Goal: Task Accomplishment & Management: Complete application form

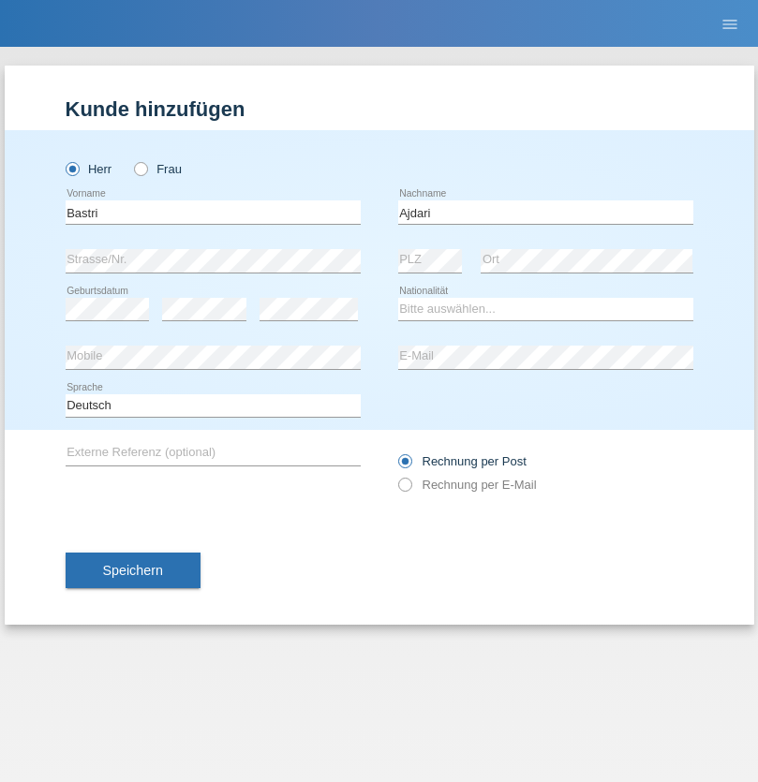
type input "Ajdari"
select select "MK"
select select "C"
select select "01"
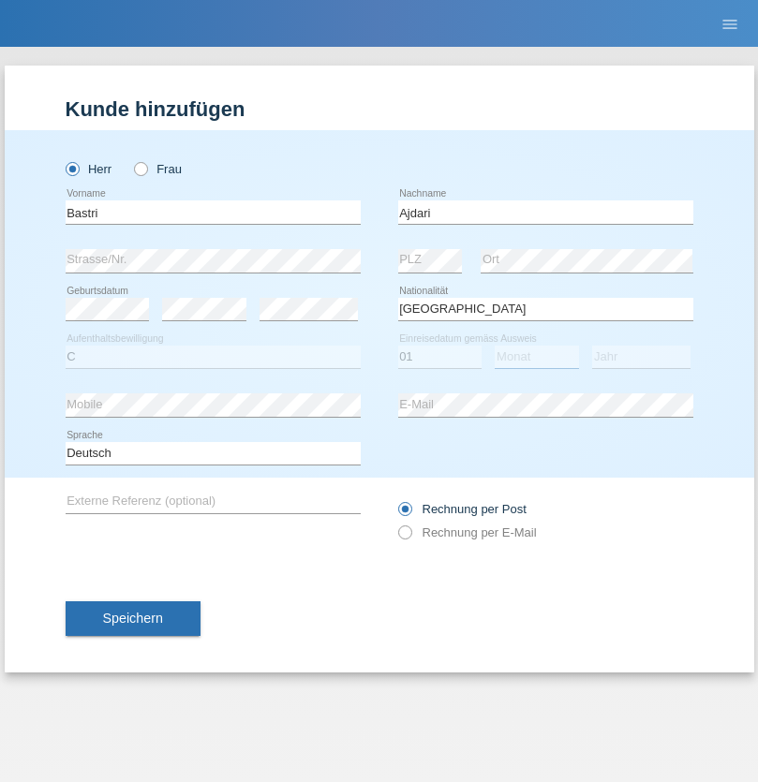
select select "02"
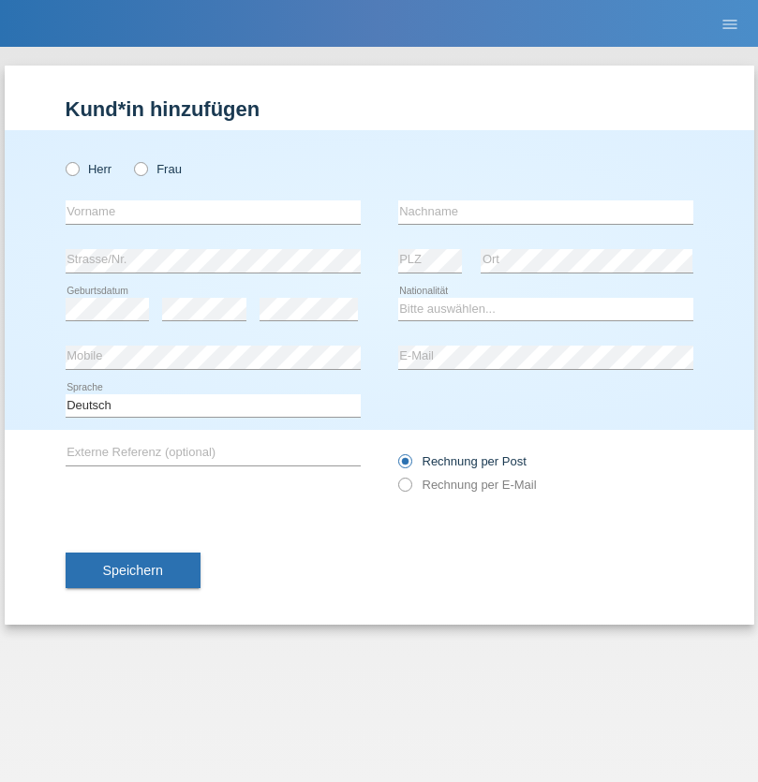
radio input "true"
click at [213, 212] on input "text" at bounding box center [213, 211] width 295 height 23
type input "[PERSON_NAME]"
click at [545, 212] on input "text" at bounding box center [545, 211] width 295 height 23
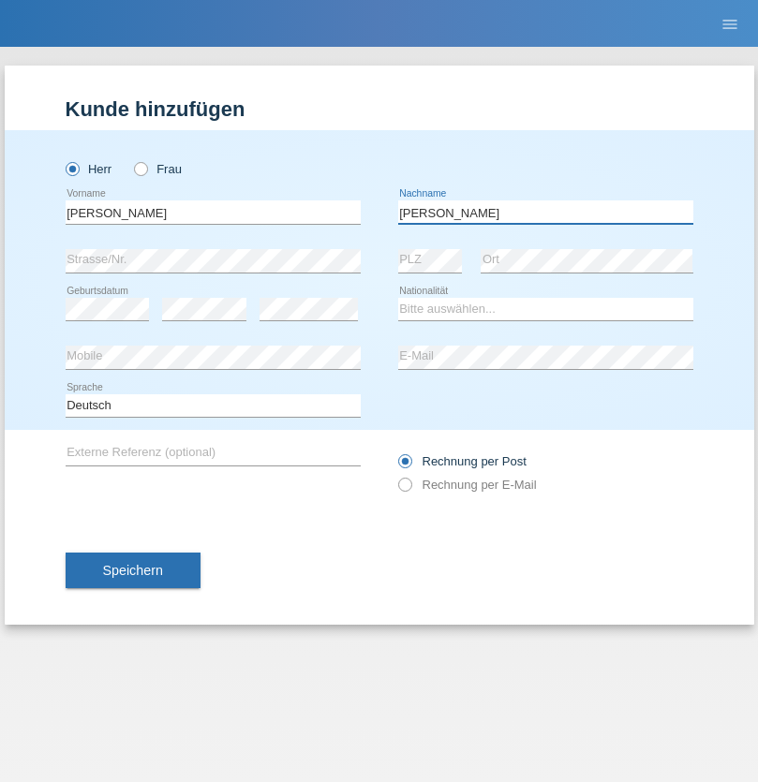
type input "Meier"
select select "CH"
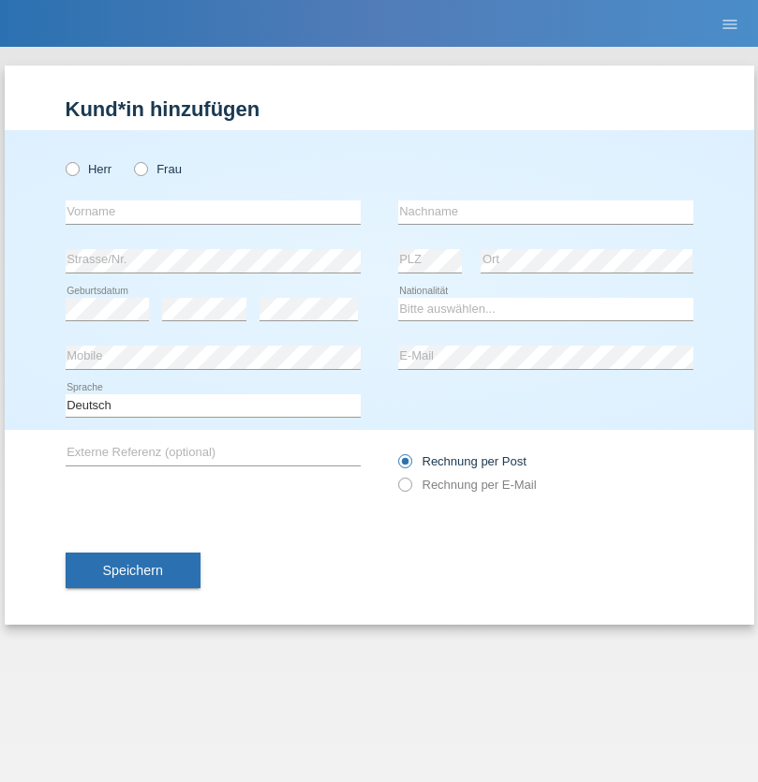
radio input "true"
click at [213, 212] on input "text" at bounding box center [213, 211] width 295 height 23
type input "Alban"
click at [545, 212] on input "text" at bounding box center [545, 211] width 295 height 23
type input "Selmonaj"
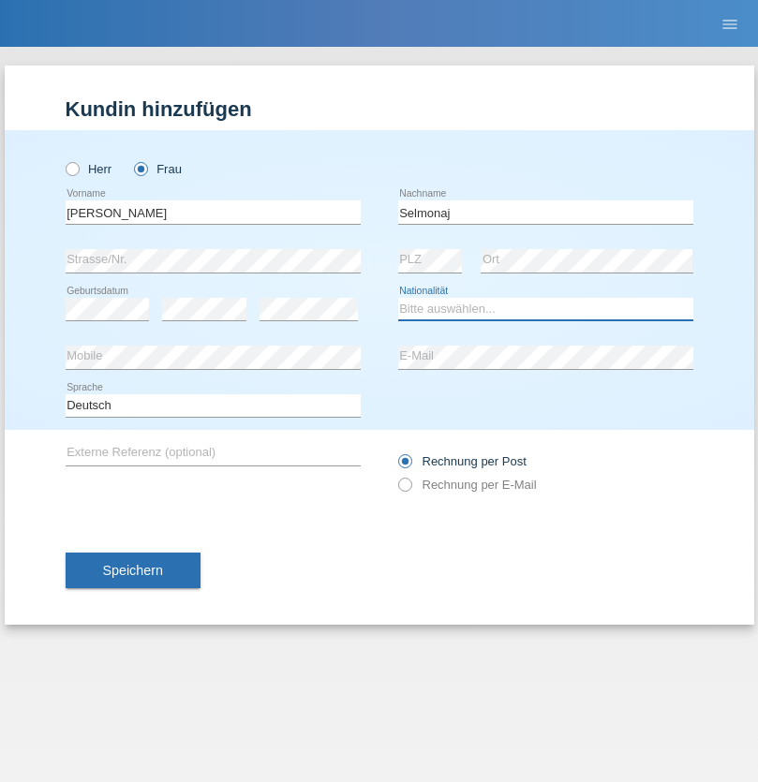
select select "CH"
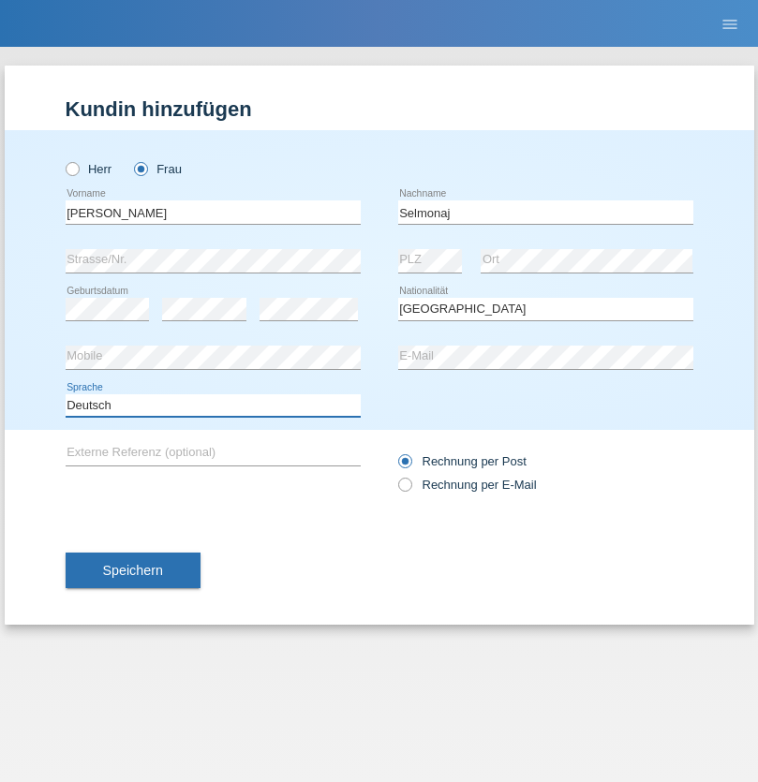
select select "en"
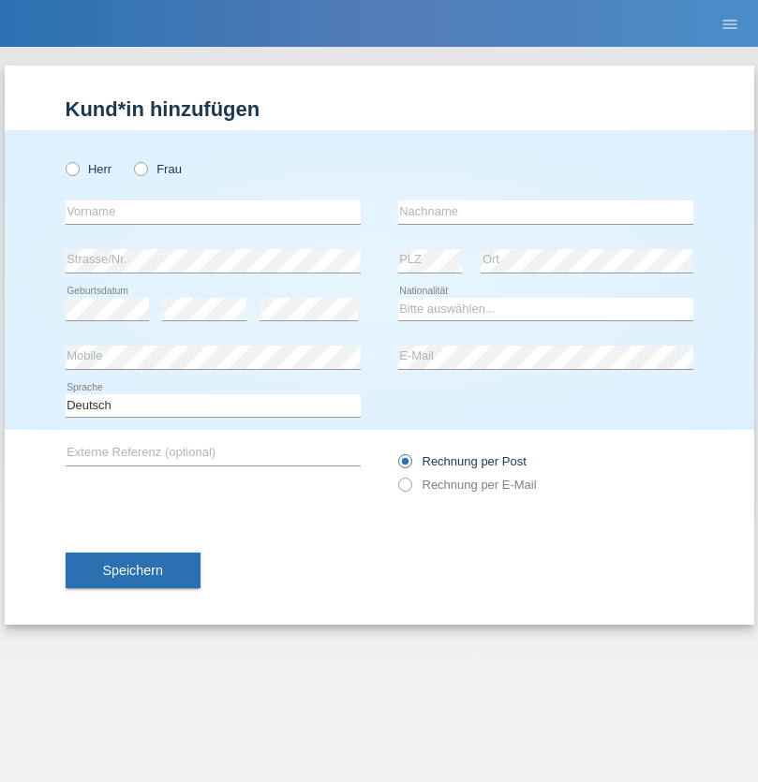
radio input "true"
click at [213, 212] on input "text" at bounding box center [213, 211] width 295 height 23
type input "Jens"
click at [545, 212] on input "text" at bounding box center [545, 211] width 295 height 23
type input "Mehlhorn"
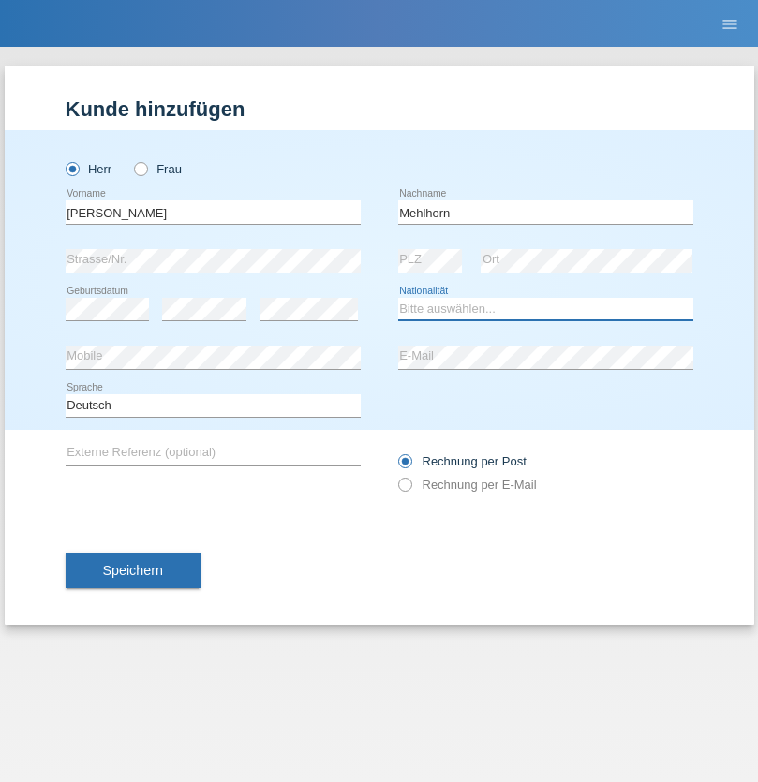
select select "CH"
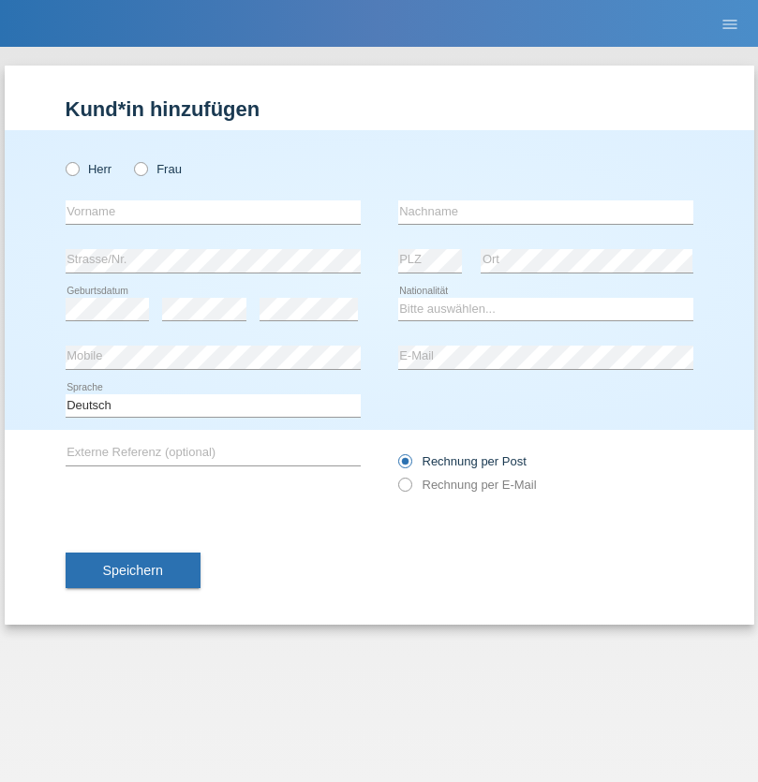
radio input "true"
click at [213, 212] on input "text" at bounding box center [213, 211] width 295 height 23
type input "Cristina"
click at [545, 212] on input "text" at bounding box center [545, 211] width 295 height 23
type input "Papuc"
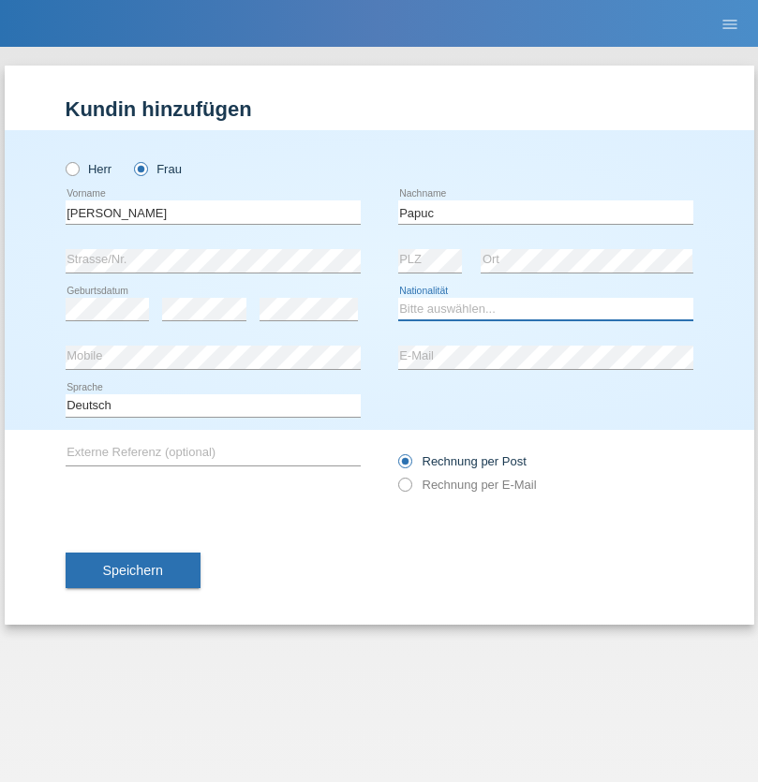
select select "RO"
select select "C"
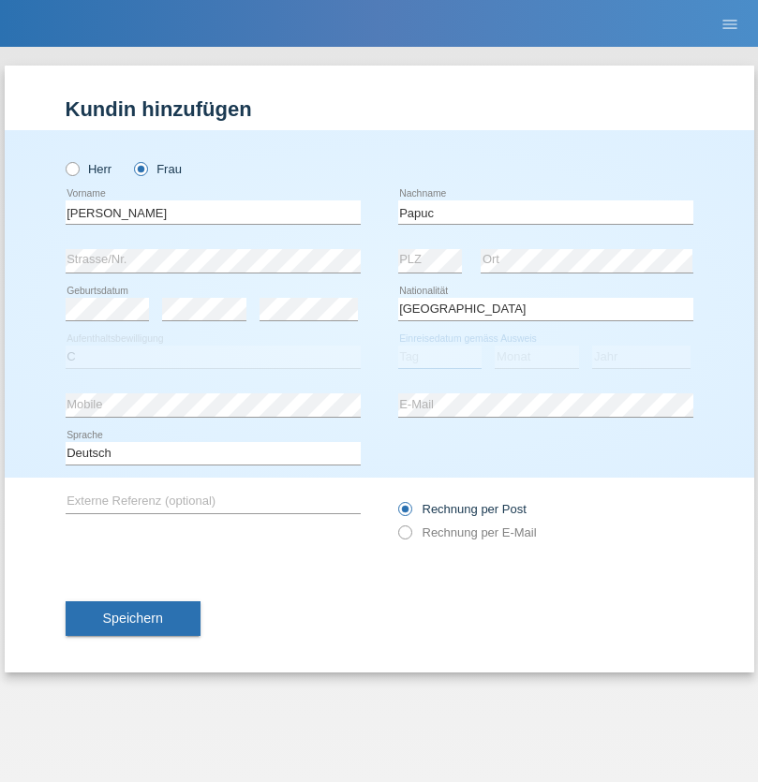
select select "30"
select select "07"
select select "2019"
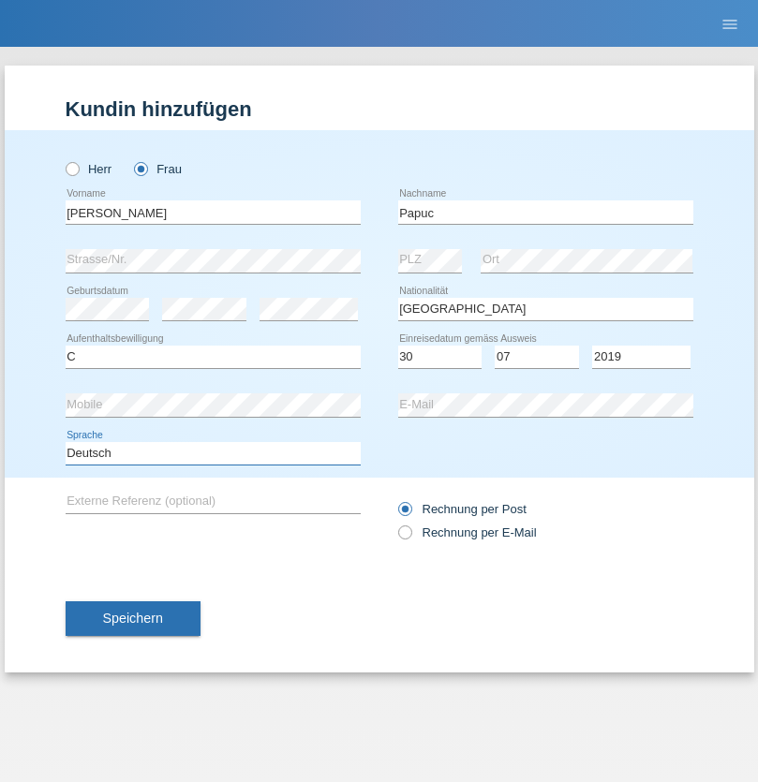
select select "en"
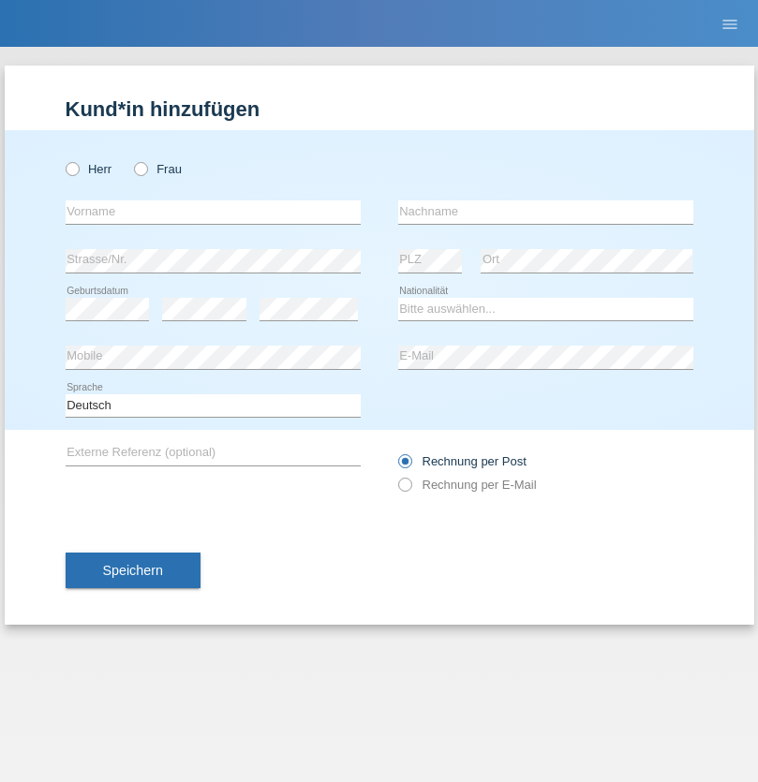
radio input "true"
click at [213, 212] on input "text" at bounding box center [213, 211] width 295 height 23
type input "Dikbaş"
click at [545, 212] on input "text" at bounding box center [545, 211] width 295 height 23
type input "Nuray"
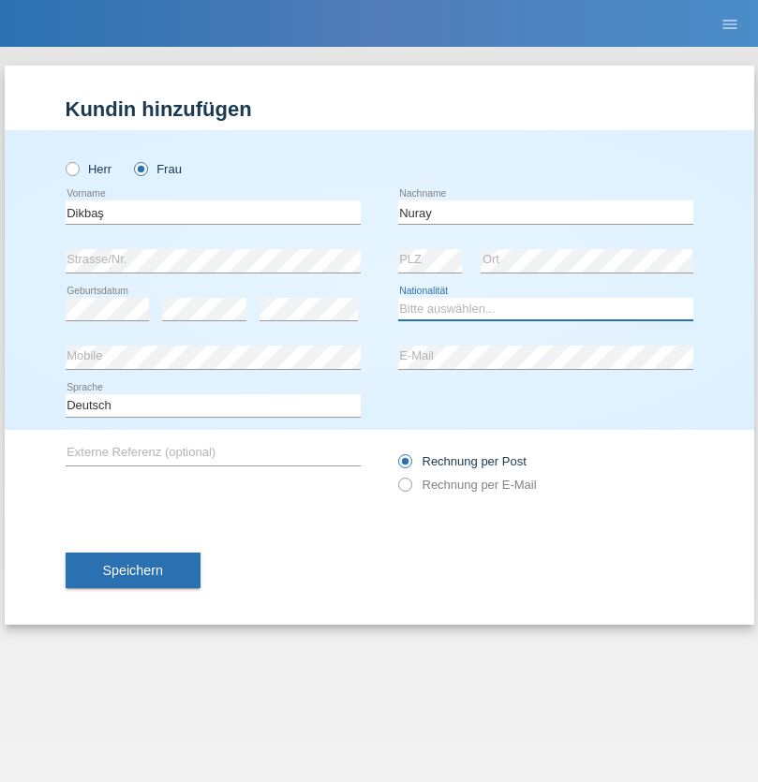
select select "TR"
select select "C"
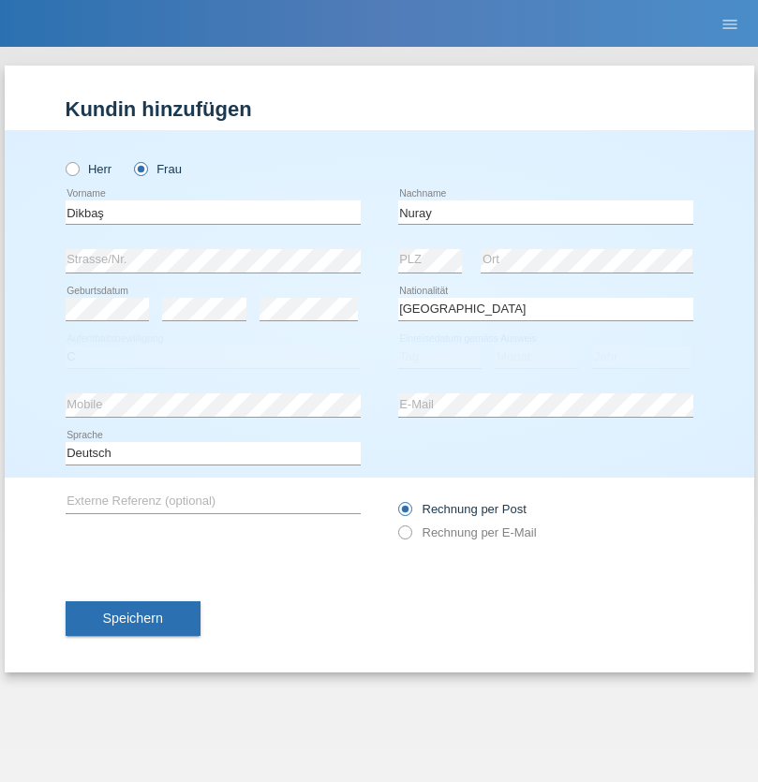
select select "09"
select select "11"
select select "1994"
